Goal: Task Accomplishment & Management: Manage account settings

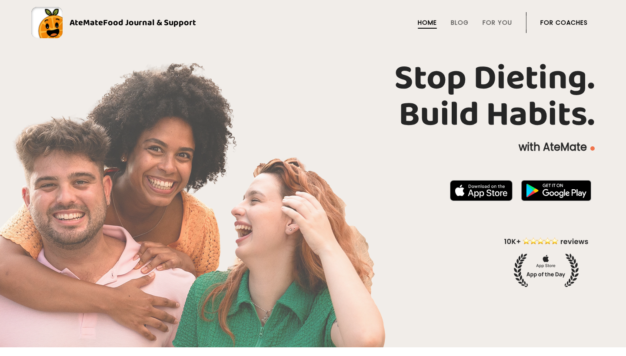
click at [549, 20] on link "For Coaches" at bounding box center [563, 22] width 47 height 7
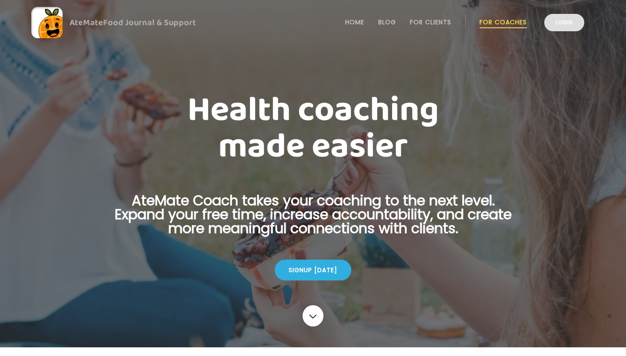
click at [551, 26] on link "Login" at bounding box center [564, 22] width 40 height 17
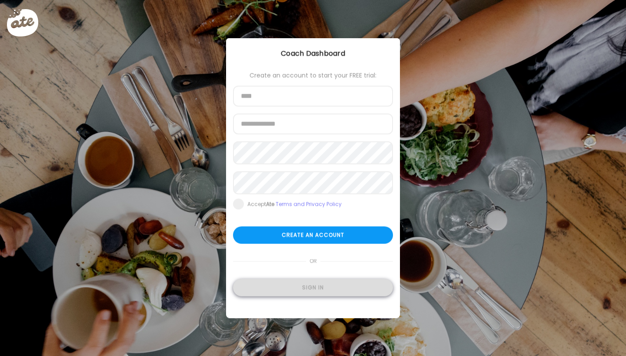
click at [319, 289] on div "Sign in" at bounding box center [313, 287] width 160 height 17
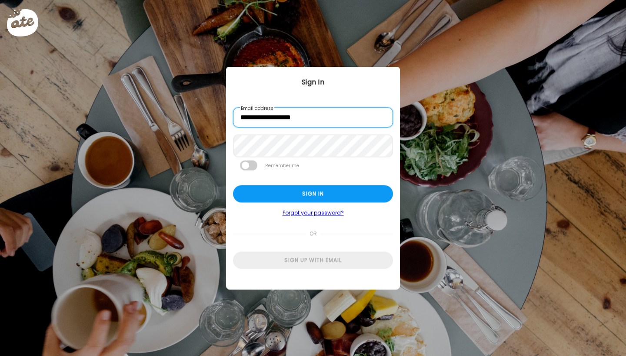
type input "**********"
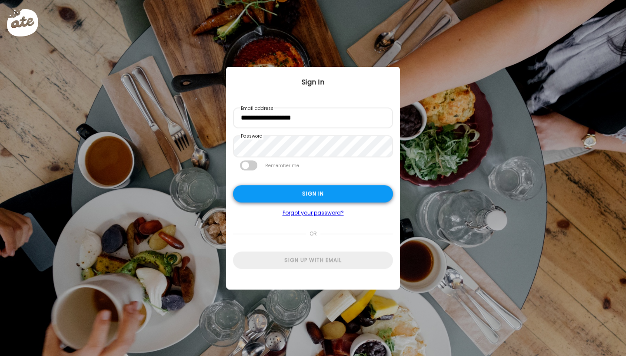
click at [290, 199] on div "Sign in" at bounding box center [313, 194] width 160 height 17
type input "****"
type input "**********"
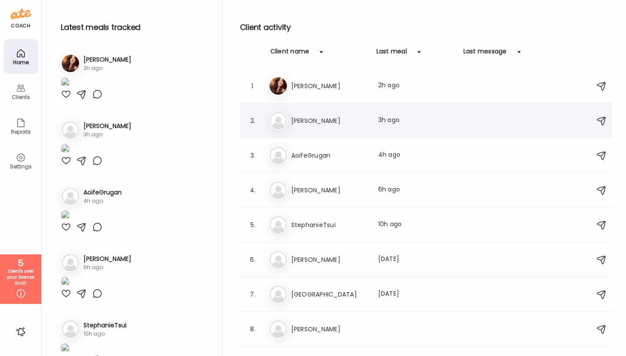
click at [312, 125] on h3 "[PERSON_NAME]" at bounding box center [329, 121] width 76 height 10
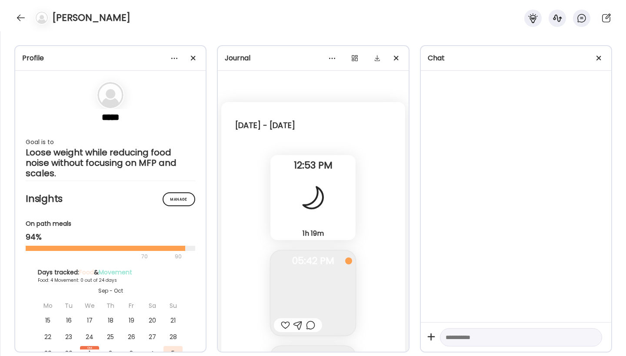
scroll to position [2549, 0]
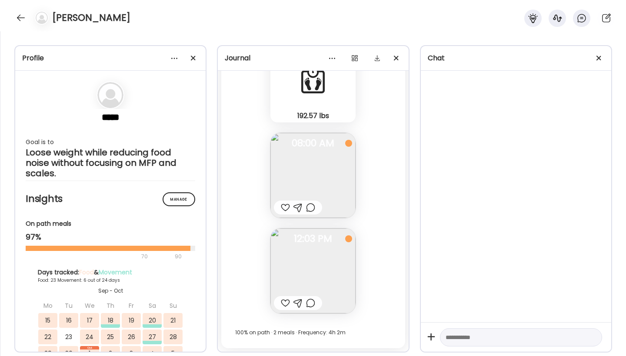
click at [382, 288] on div "Fasting: 5h 53m [DATE] 192.57 lbs Body Weight Note not added 06:11 AM Note not …" at bounding box center [312, 172] width 183 height 354
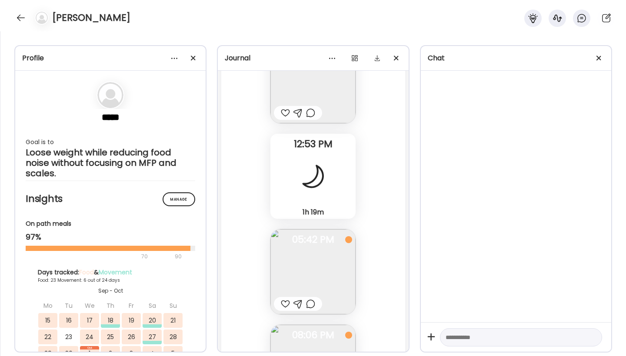
scroll to position [19509, 0]
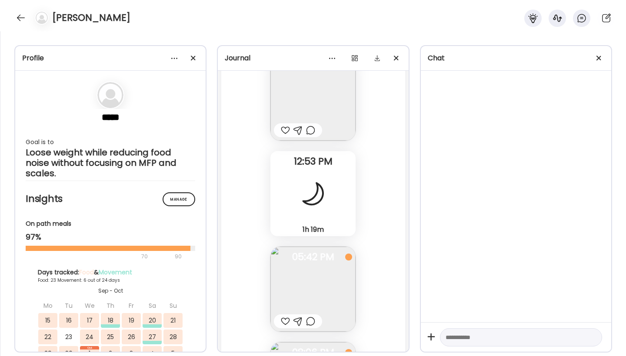
click at [294, 290] on img at bounding box center [312, 289] width 85 height 85
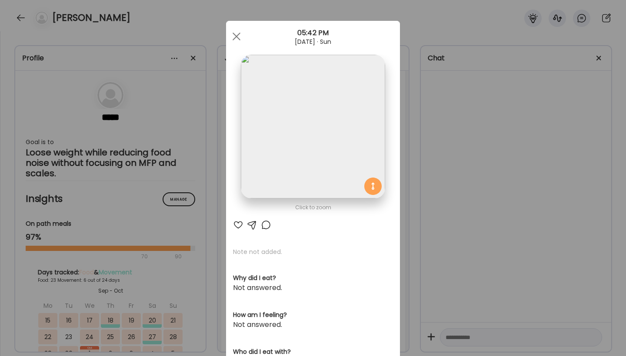
click at [402, 172] on div "Ate Coach Dashboard Wahoo! It’s official Take a moment to set up your Coach Pro…" at bounding box center [313, 178] width 626 height 356
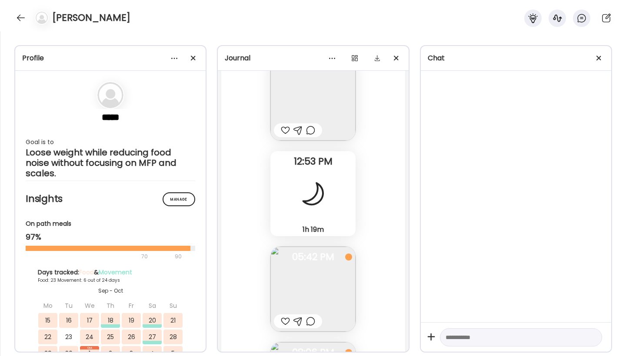
click at [395, 169] on div "Fasting: 12h 41m [DATE] - [DATE] Note not added Questions not answered 09:20 AM…" at bounding box center [312, 195] width 183 height 747
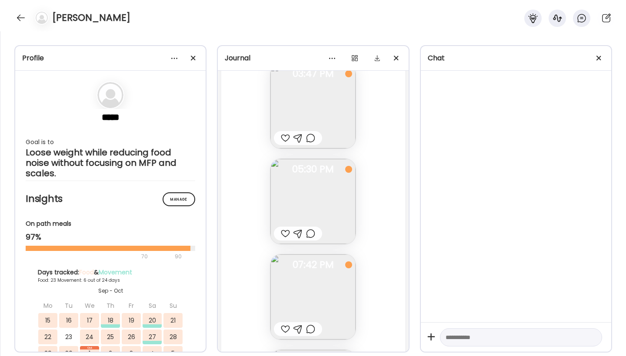
scroll to position [18727, 0]
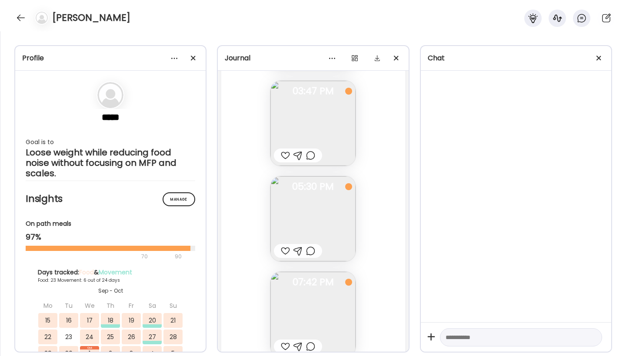
click at [331, 199] on img at bounding box center [312, 218] width 85 height 85
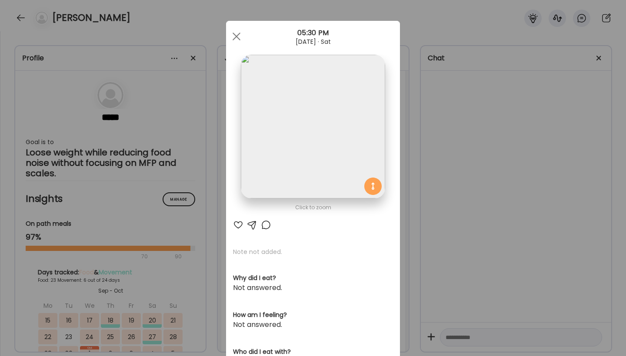
click at [404, 210] on div "Ate Coach Dashboard Wahoo! It’s official Take a moment to set up your Coach Pro…" at bounding box center [313, 178] width 626 height 356
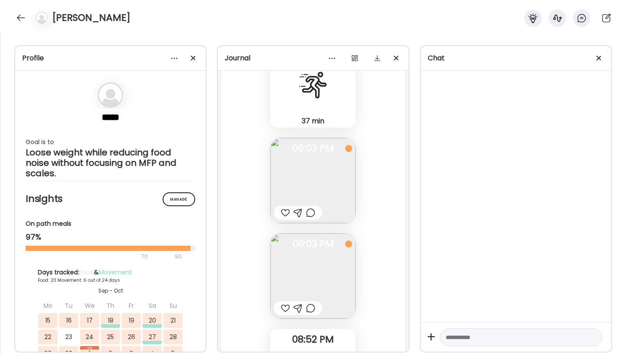
scroll to position [15529, 0]
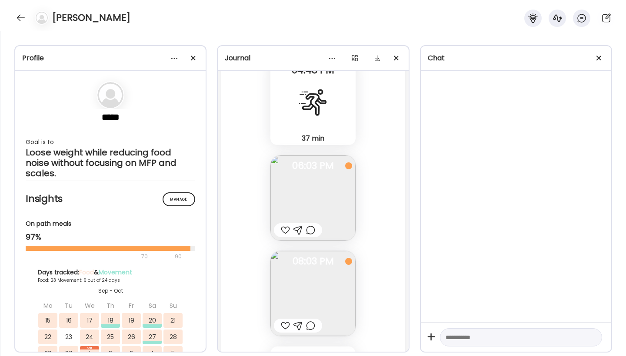
click at [329, 194] on img at bounding box center [312, 198] width 85 height 85
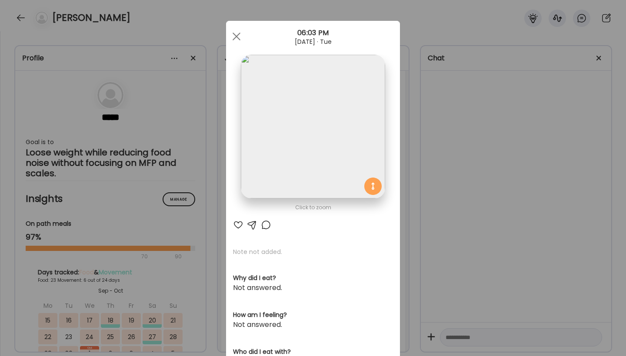
click at [407, 136] on div "Ate Coach Dashboard Wahoo! It’s official Take a moment to set up your Coach Pro…" at bounding box center [313, 178] width 626 height 356
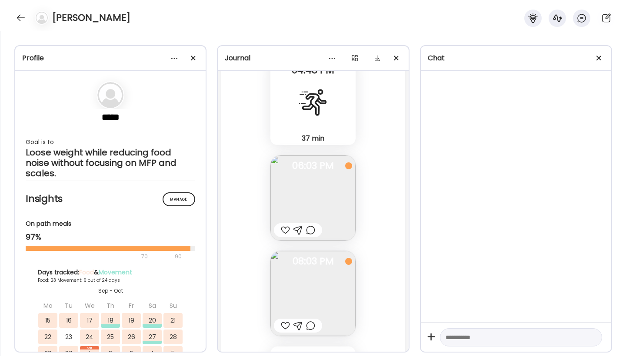
click at [396, 136] on div "Fasting: 12h 55m [DATE] - [DATE] Note not added Questions not answered 08:54 AM…" at bounding box center [312, 104] width 183 height 747
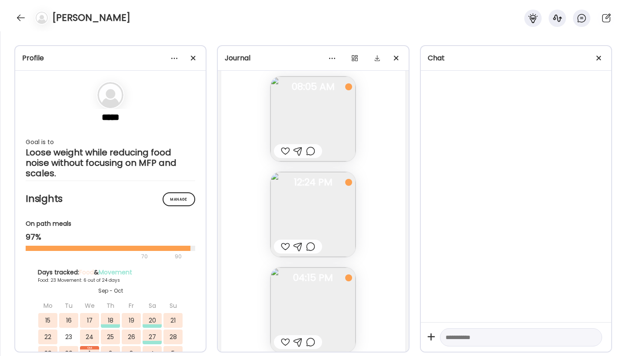
scroll to position [14503, 0]
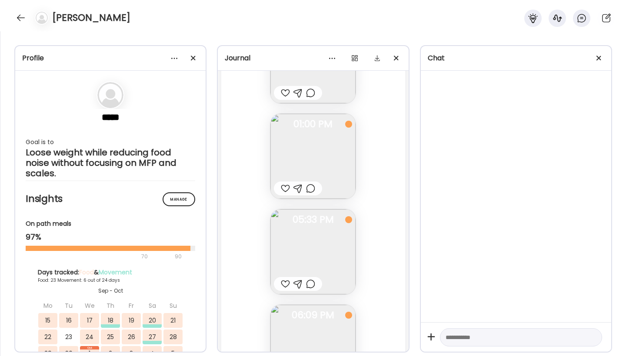
click at [345, 172] on img at bounding box center [312, 156] width 85 height 85
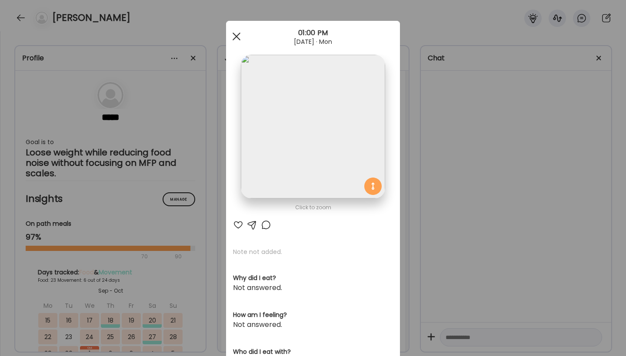
click at [235, 36] on span at bounding box center [236, 37] width 8 height 8
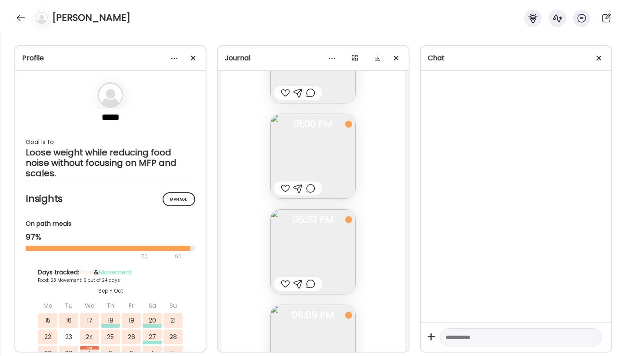
click at [252, 144] on div "Fasting: 12h 7m [DATE] - [DATE] 192.79 lbs Body Weight Note not added 06:11 AM …" at bounding box center [312, 253] width 183 height 938
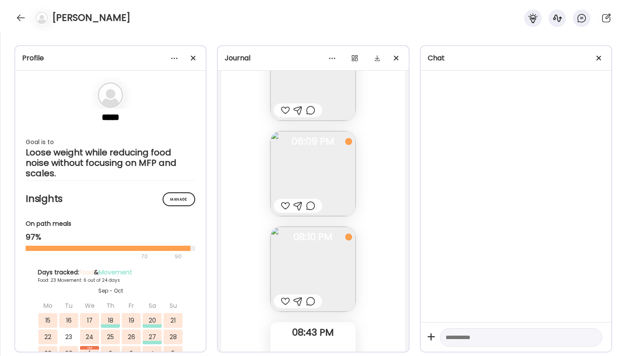
scroll to position [20569, 0]
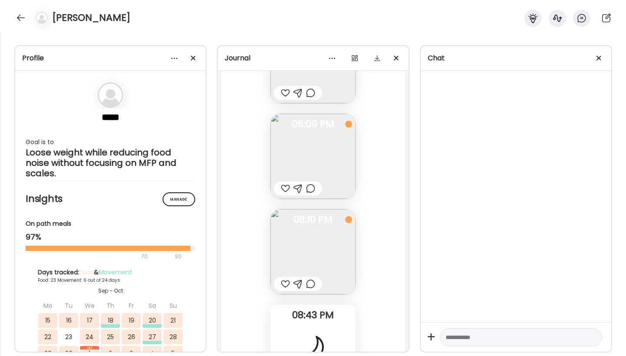
click at [287, 156] on img at bounding box center [312, 156] width 85 height 85
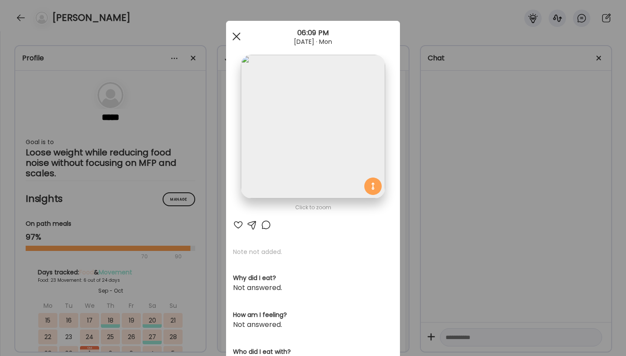
click at [234, 41] on div at bounding box center [236, 36] width 17 height 17
